Goal: Task Accomplishment & Management: Manage account settings

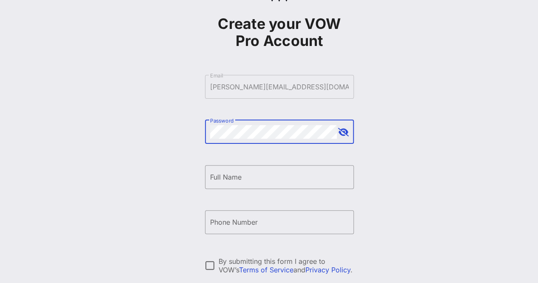
scroll to position [127, 0]
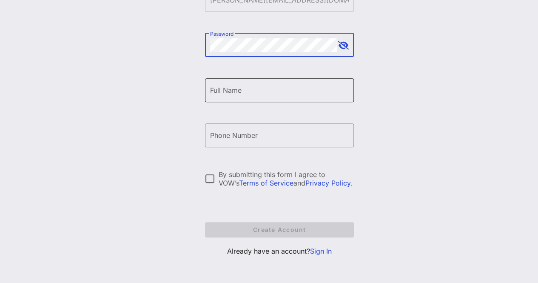
click at [230, 91] on input "Full Name" at bounding box center [279, 90] width 139 height 14
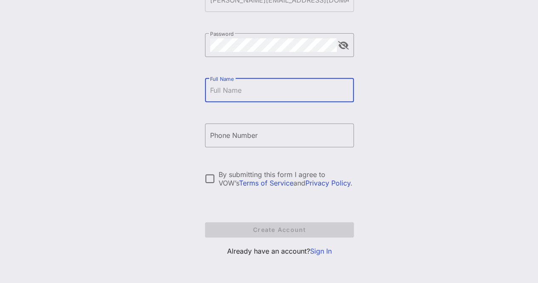
type input "[PERSON_NAME]"
type input "[PHONE_NUMBER]"
click at [208, 178] on div at bounding box center [210, 178] width 14 height 14
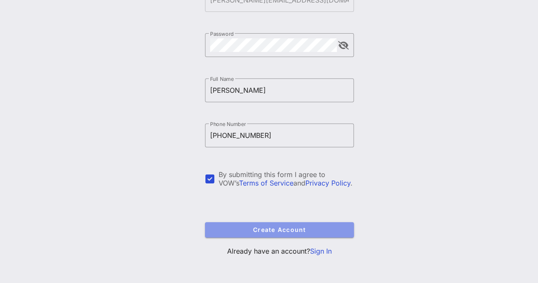
click at [278, 232] on span "Create Account" at bounding box center [279, 229] width 135 height 7
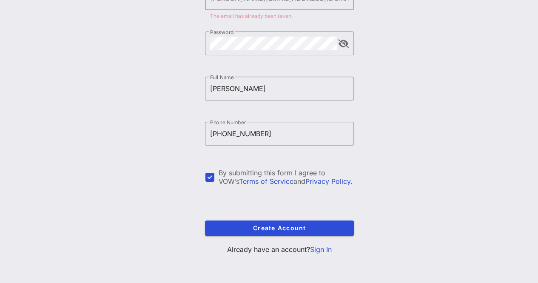
click at [315, 249] on link "Sign In" at bounding box center [321, 249] width 22 height 8
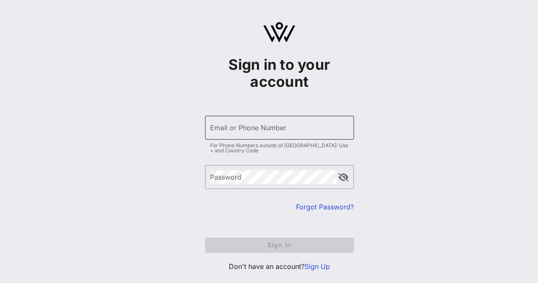
click at [252, 130] on input "Email or Phone Number" at bounding box center [279, 128] width 139 height 14
click at [248, 125] on input "Email or Phone Number" at bounding box center [279, 128] width 139 height 14
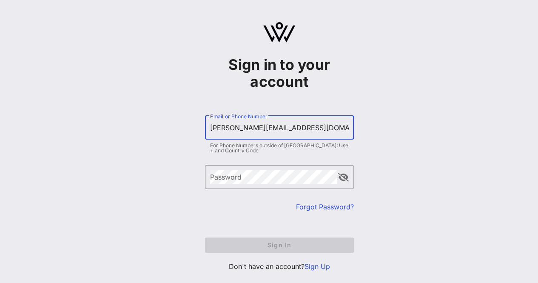
type input "[PERSON_NAME][EMAIL_ADDRESS][DOMAIN_NAME]"
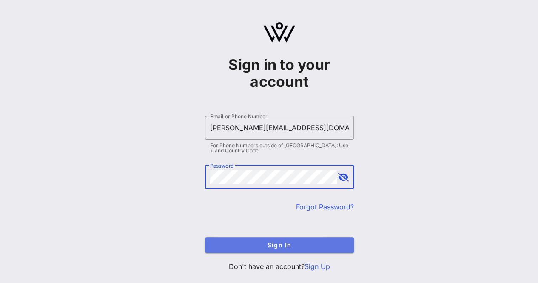
click at [286, 244] on span "Sign In" at bounding box center [279, 244] width 135 height 7
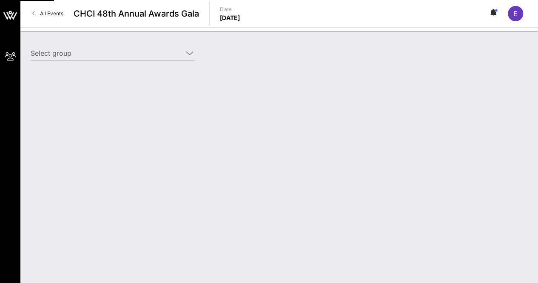
type input "[DOMAIN_NAME], Inc. ([DOMAIN_NAME], Inc.) [[PERSON_NAME], [PERSON_NAME][EMAIL_A…"
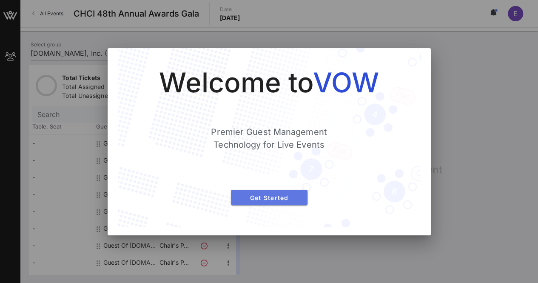
click at [282, 198] on span "Get Started" at bounding box center [269, 197] width 63 height 7
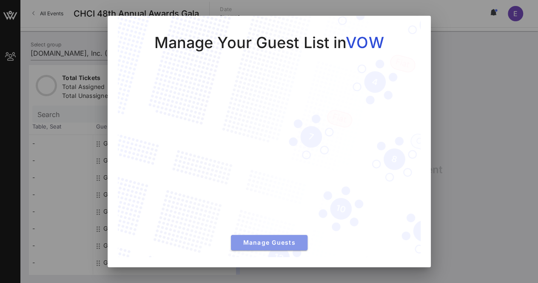
click at [275, 243] on span "Manage Guests" at bounding box center [269, 241] width 63 height 7
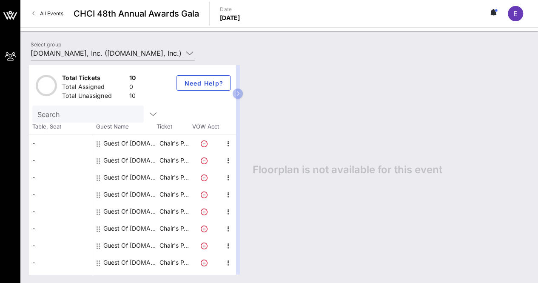
click at [109, 141] on div "Guest Of [DOMAIN_NAME], Inc." at bounding box center [130, 143] width 54 height 17
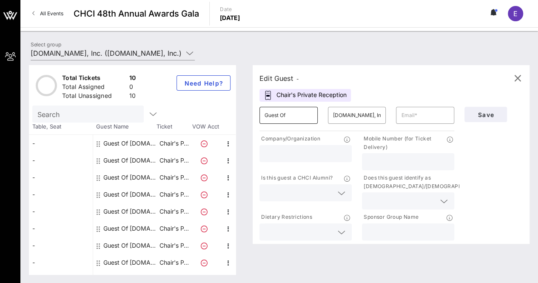
click at [312, 114] on input "Guest Of" at bounding box center [288, 115] width 48 height 14
click at [312, 116] on input "Guest Of" at bounding box center [288, 115] width 48 height 14
click at [408, 118] on input "text" at bounding box center [425, 115] width 48 height 14
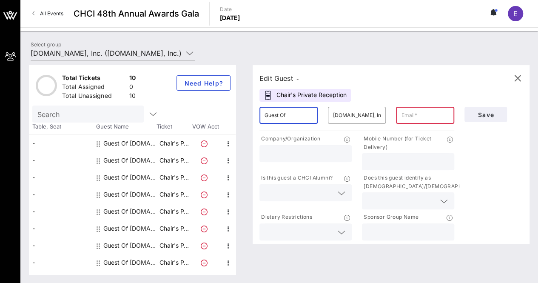
click at [291, 117] on input "Guest Of" at bounding box center [288, 115] width 48 height 14
click at [362, 115] on input "[DOMAIN_NAME], Inc." at bounding box center [357, 115] width 48 height 14
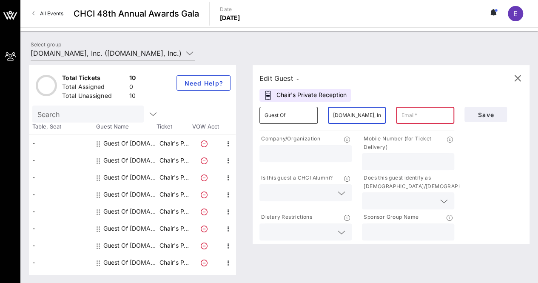
click at [298, 117] on input "Guest Of" at bounding box center [288, 115] width 48 height 14
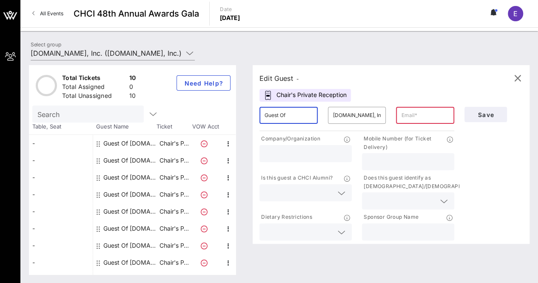
click at [298, 117] on input "Guest Of" at bounding box center [288, 115] width 48 height 14
type input "[PERSON_NAME]"
click at [347, 113] on input "[DOMAIN_NAME], Inc." at bounding box center [357, 115] width 48 height 14
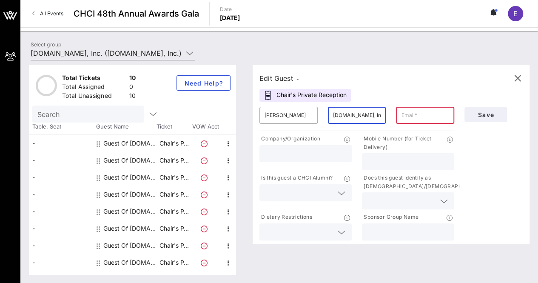
click at [347, 113] on input "[DOMAIN_NAME], Inc." at bounding box center [357, 115] width 48 height 14
click at [348, 113] on input "[DOMAIN_NAME], Inc." at bounding box center [357, 115] width 48 height 14
drag, startPoint x: 380, startPoint y: 117, endPoint x: 332, endPoint y: 112, distance: 47.9
click at [332, 112] on div "​ [DOMAIN_NAME], Inc." at bounding box center [357, 115] width 58 height 17
type input "[PERSON_NAME]"
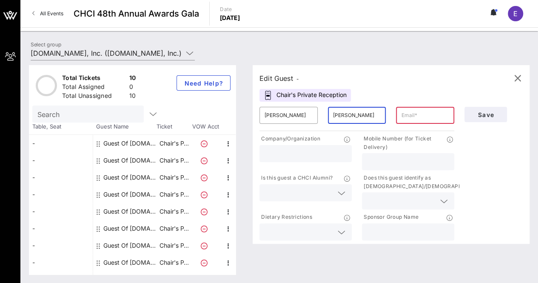
click at [409, 108] on div at bounding box center [425, 115] width 48 height 17
click at [420, 115] on input "text" at bounding box center [425, 115] width 48 height 14
paste input "[EMAIL_ADDRESS][DOMAIN_NAME]"
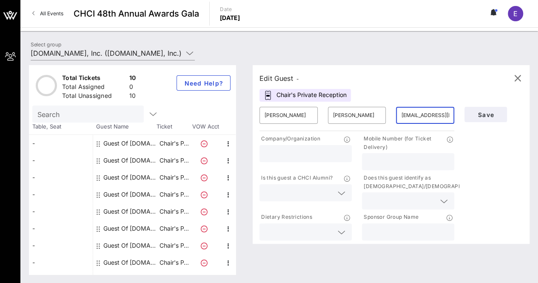
scroll to position [0, 7]
type input "[EMAIL_ADDRESS][DOMAIN_NAME]"
click at [491, 146] on div "Save" at bounding box center [493, 172] width 68 height 140
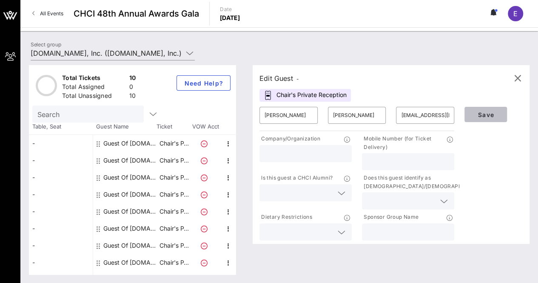
click at [473, 119] on button "Save" at bounding box center [485, 114] width 42 height 15
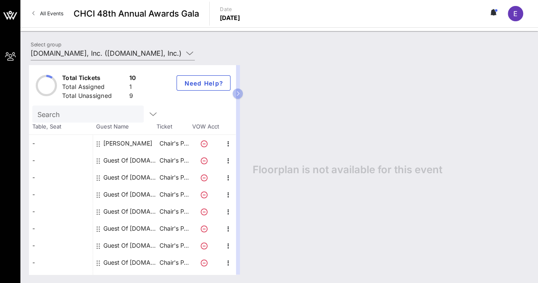
click at [146, 161] on div "Guest Of [DOMAIN_NAME], Inc." at bounding box center [130, 160] width 54 height 17
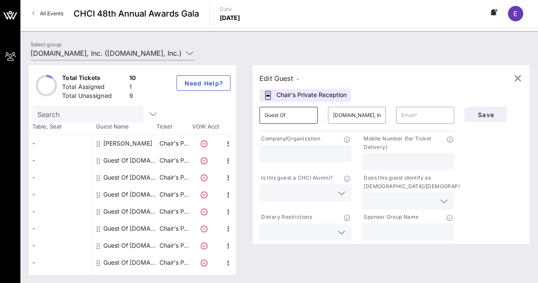
click at [280, 117] on input "Guest Of" at bounding box center [288, 115] width 48 height 14
type input "[PERSON_NAME]"
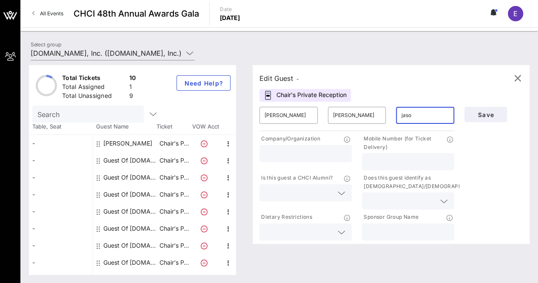
drag, startPoint x: 422, startPoint y: 119, endPoint x: 397, endPoint y: 116, distance: 24.7
click at [397, 116] on div "​ jaso" at bounding box center [425, 115] width 68 height 27
paste input "[EMAIL_ADDRESS][DOMAIN_NAME]"
type input "[EMAIL_ADDRESS][DOMAIN_NAME]"
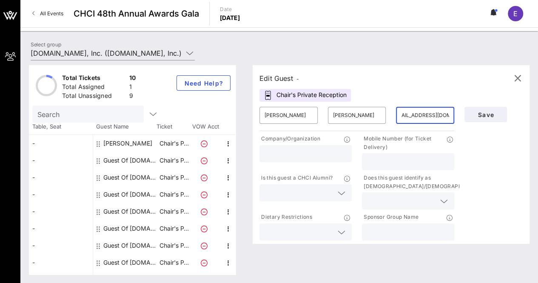
click at [415, 155] on div at bounding box center [408, 161] width 82 height 17
click at [338, 154] on input "text" at bounding box center [305, 153] width 82 height 11
click at [377, 159] on input "text" at bounding box center [408, 161] width 82 height 11
click at [333, 194] on input "text" at bounding box center [298, 192] width 68 height 11
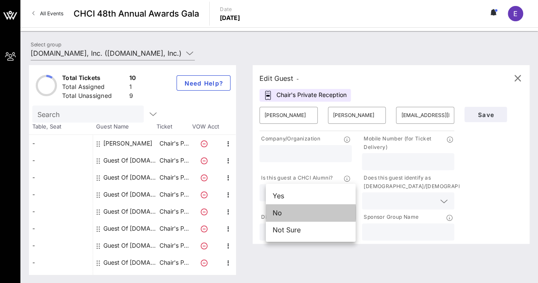
click at [312, 213] on div "No" at bounding box center [311, 212] width 90 height 17
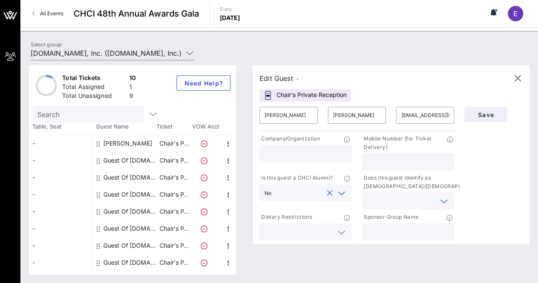
click at [399, 199] on input "text" at bounding box center [401, 200] width 68 height 11
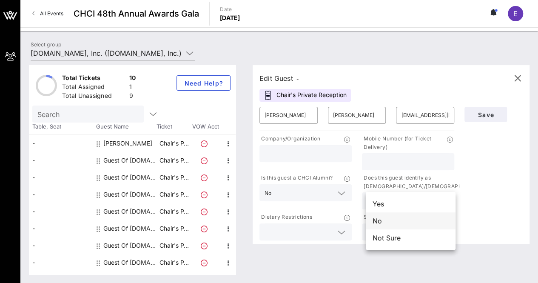
click at [386, 222] on div "No" at bounding box center [410, 220] width 90 height 17
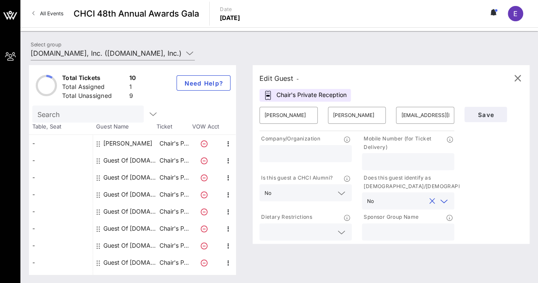
click at [402, 231] on input "text" at bounding box center [408, 231] width 82 height 11
type input "Amazon"
click at [313, 148] on input "text" at bounding box center [305, 153] width 82 height 11
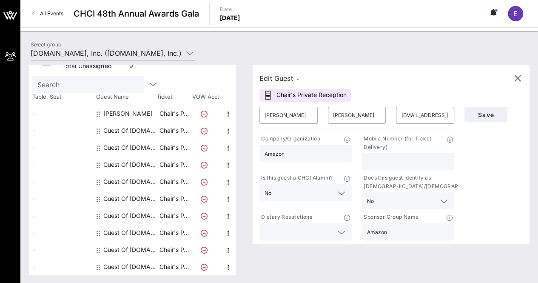
type input "Amazon"
click at [494, 116] on span "Save" at bounding box center [485, 114] width 29 height 7
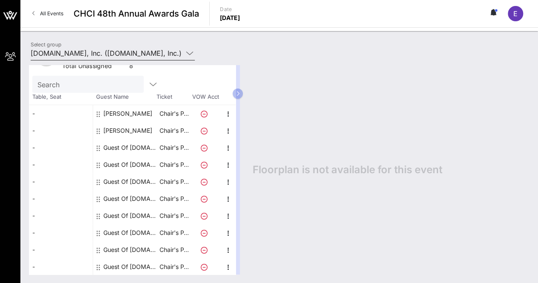
click at [182, 55] on input "[DOMAIN_NAME], Inc. ([DOMAIN_NAME], Inc.) [[PERSON_NAME], [PERSON_NAME][EMAIL_A…" at bounding box center [107, 53] width 152 height 14
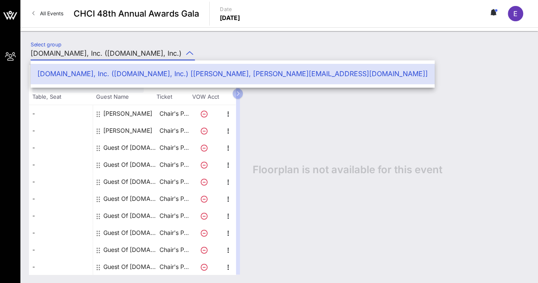
click at [193, 53] on icon at bounding box center [190, 53] width 8 height 10
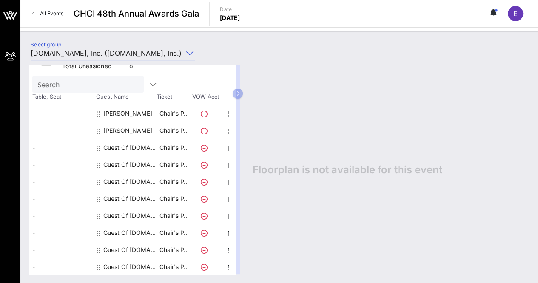
click at [290, 74] on div "Floorplan is not available for this event" at bounding box center [386, 169] width 285 height 209
click at [226, 113] on icon "button" at bounding box center [228, 114] width 10 height 10
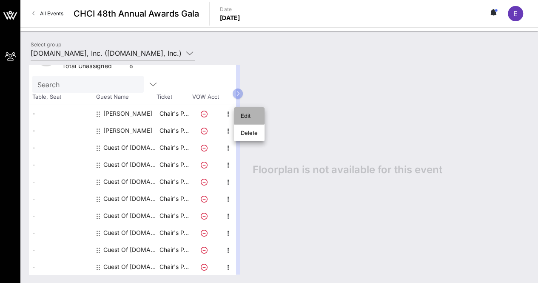
click at [253, 116] on div "Edit" at bounding box center [249, 115] width 17 height 7
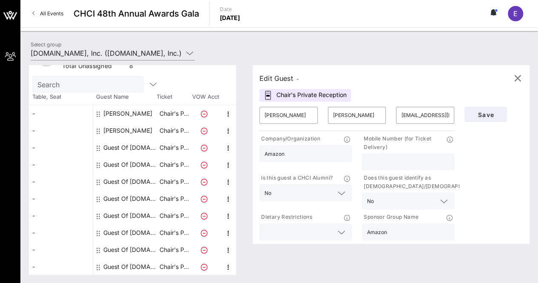
click at [396, 156] on input "text" at bounding box center [408, 161] width 82 height 11
type input "7039632350"
click at [346, 232] on div at bounding box center [341, 232] width 10 height 10
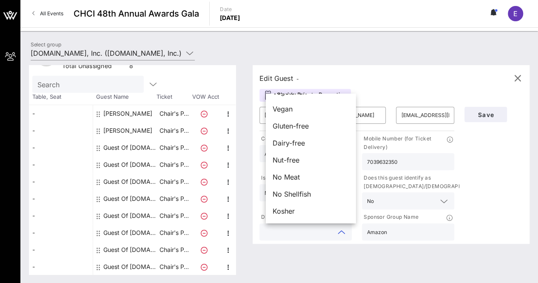
scroll to position [0, 0]
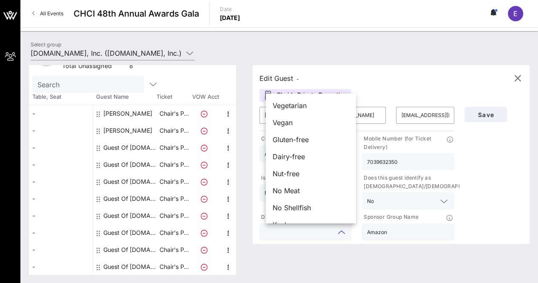
click at [321, 234] on input "text" at bounding box center [298, 231] width 68 height 11
click at [498, 172] on div "Save" at bounding box center [493, 172] width 68 height 140
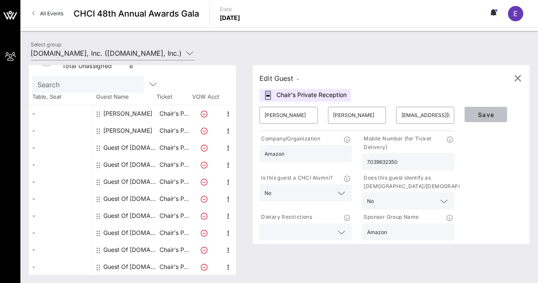
click at [488, 114] on span "Save" at bounding box center [485, 114] width 29 height 7
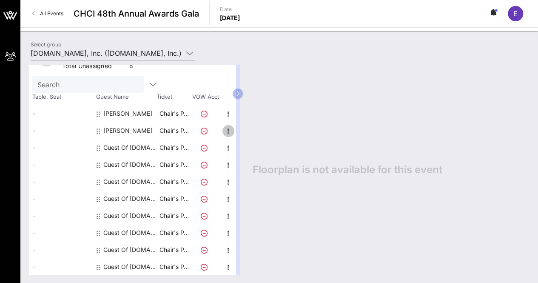
click at [226, 126] on icon "button" at bounding box center [228, 131] width 10 height 10
click at [241, 131] on div "Edit" at bounding box center [249, 132] width 17 height 7
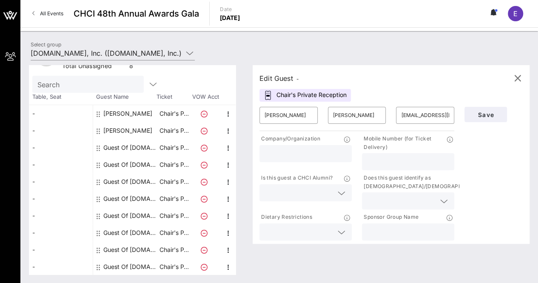
click at [409, 164] on input "text" at bounding box center [408, 161] width 82 height 11
type input "9088689981"
click at [342, 190] on icon at bounding box center [341, 193] width 8 height 10
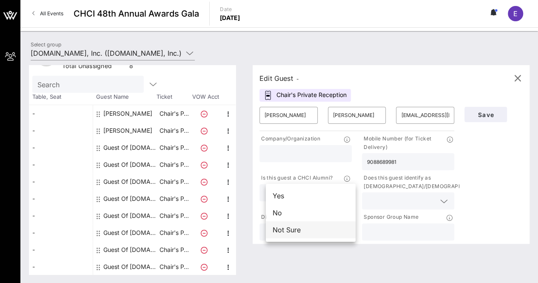
click at [317, 226] on div "Not Sure" at bounding box center [311, 229] width 90 height 17
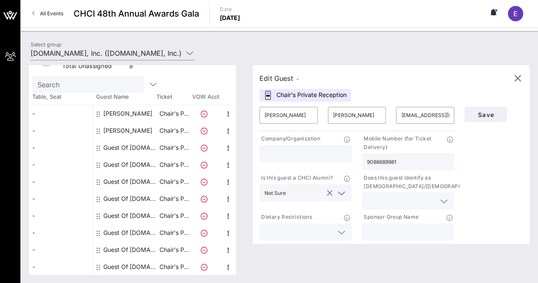
click at [418, 198] on input "text" at bounding box center [401, 200] width 68 height 11
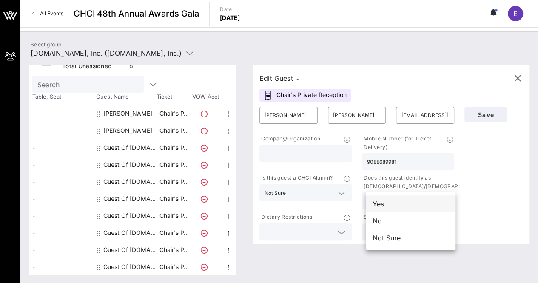
click at [426, 206] on div "Yes" at bounding box center [410, 203] width 90 height 17
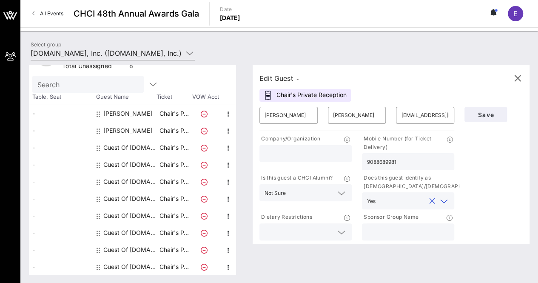
click at [412, 226] on input "text" at bounding box center [408, 231] width 82 height 11
type input "Amazon"
click at [276, 147] on div at bounding box center [305, 153] width 82 height 17
type input "Amazon"
click at [317, 235] on input "text" at bounding box center [298, 231] width 68 height 11
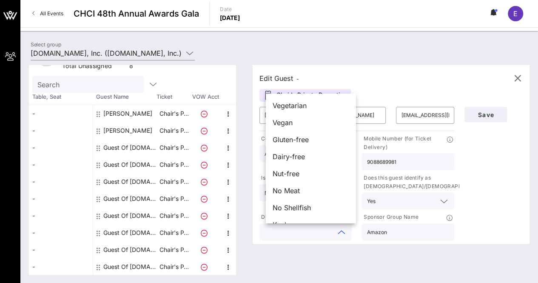
click at [317, 235] on input "text" at bounding box center [298, 231] width 68 height 11
click at [498, 190] on div "Save" at bounding box center [493, 172] width 68 height 140
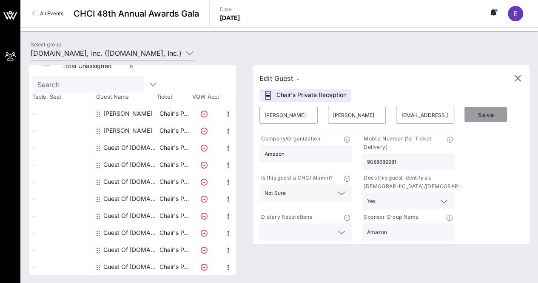
click at [495, 116] on span "Save" at bounding box center [485, 114] width 29 height 7
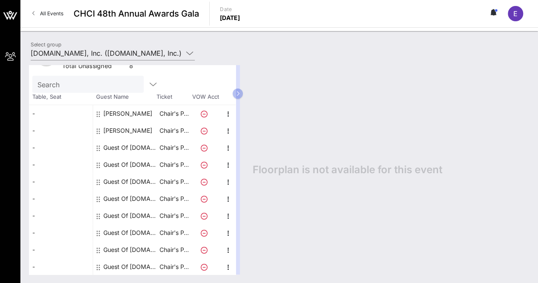
click at [62, 86] on input "Search" at bounding box center [86, 84] width 99 height 11
